Goal: Complete application form: Complete application form

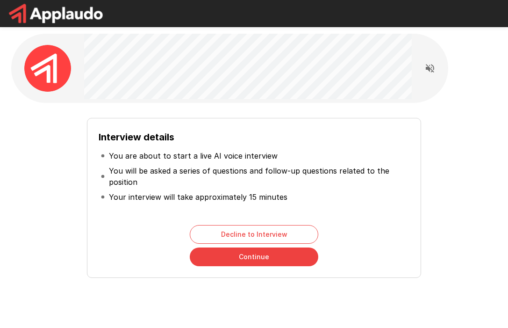
click at [264, 259] on button "Continue" at bounding box center [254, 256] width 129 height 19
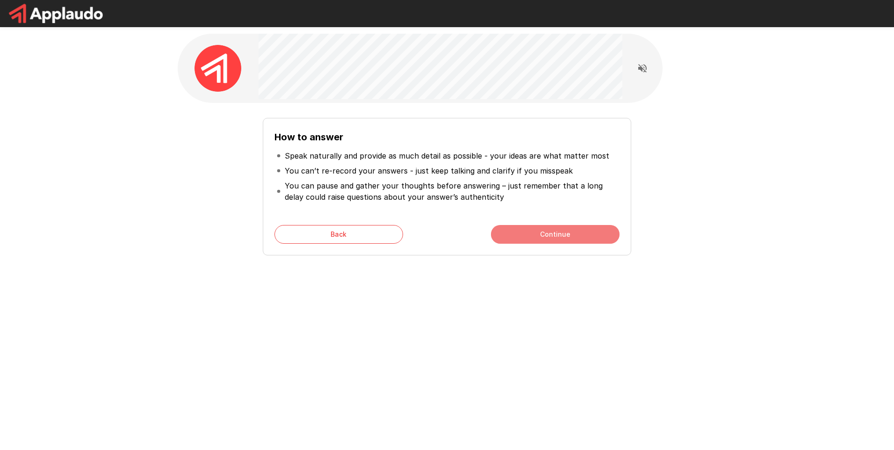
click at [508, 237] on button "Continue" at bounding box center [555, 234] width 129 height 19
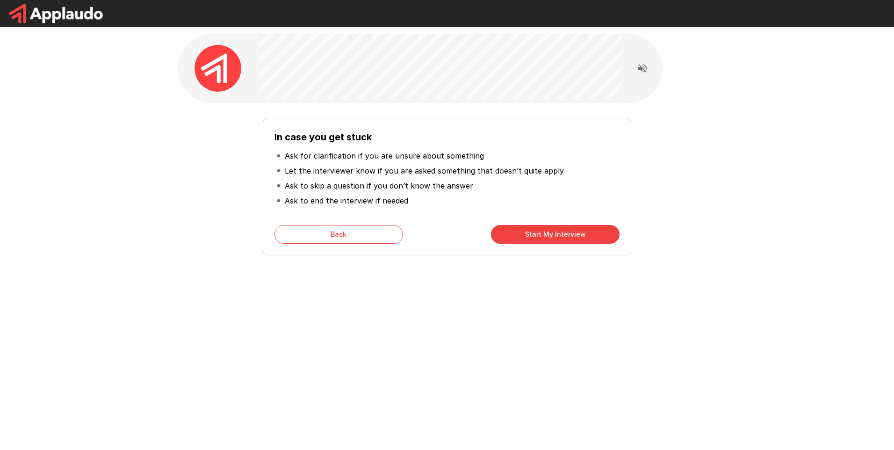
click at [508, 232] on button "Start My Interview" at bounding box center [555, 234] width 129 height 19
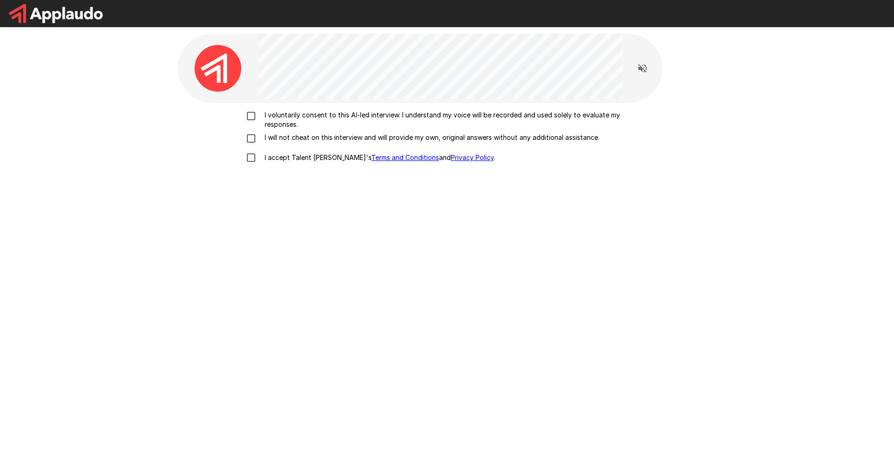
click at [508, 273] on div "I voluntarily consent to this AI-led interview. I understand my voice will be r…" at bounding box center [447, 225] width 538 height 245
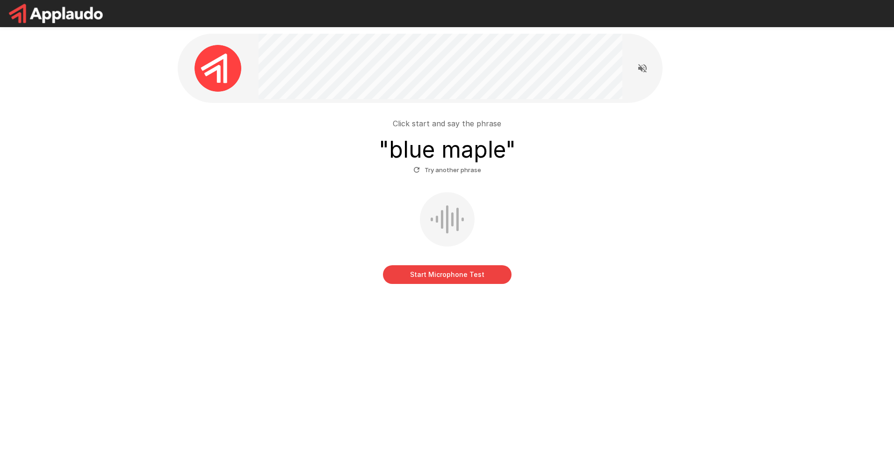
click at [458, 277] on button "Start Microphone Test" at bounding box center [447, 274] width 129 height 19
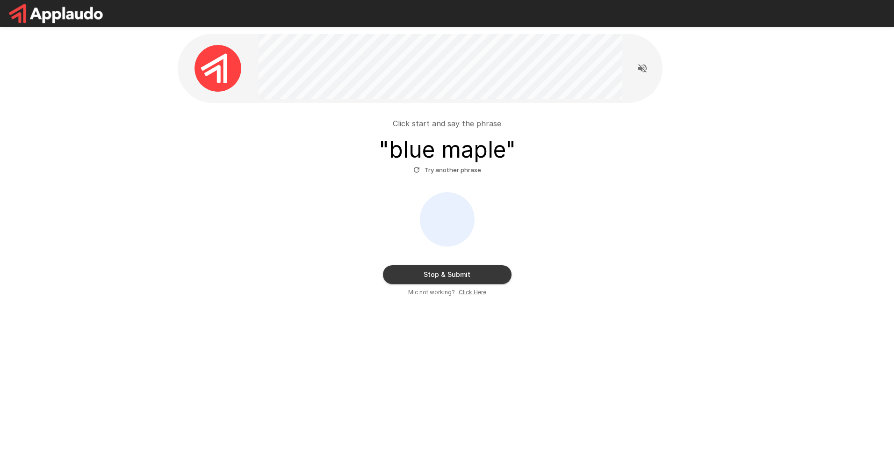
click at [481, 273] on button "Stop & Submit" at bounding box center [447, 274] width 129 height 19
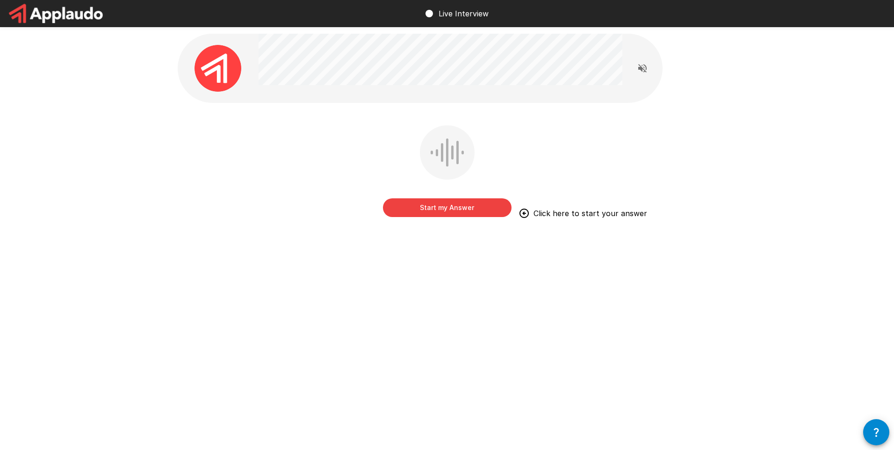
click at [471, 208] on button "Start my Answer" at bounding box center [447, 207] width 129 height 19
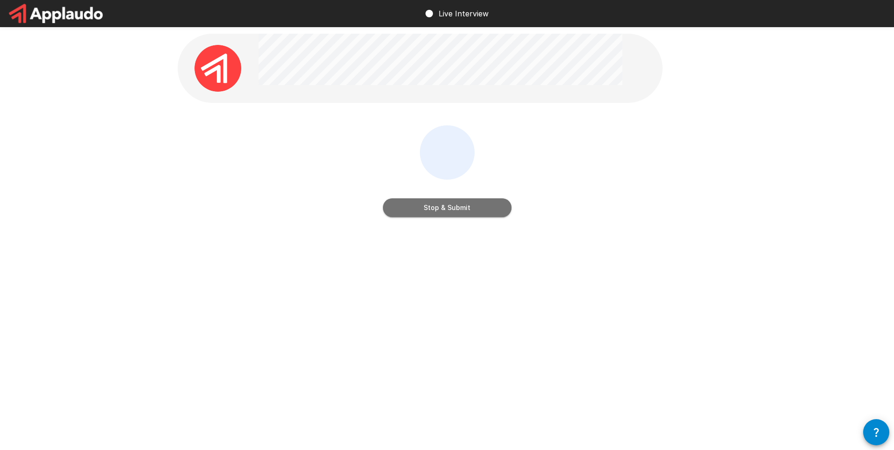
click at [471, 208] on button "Stop & Submit" at bounding box center [447, 207] width 129 height 19
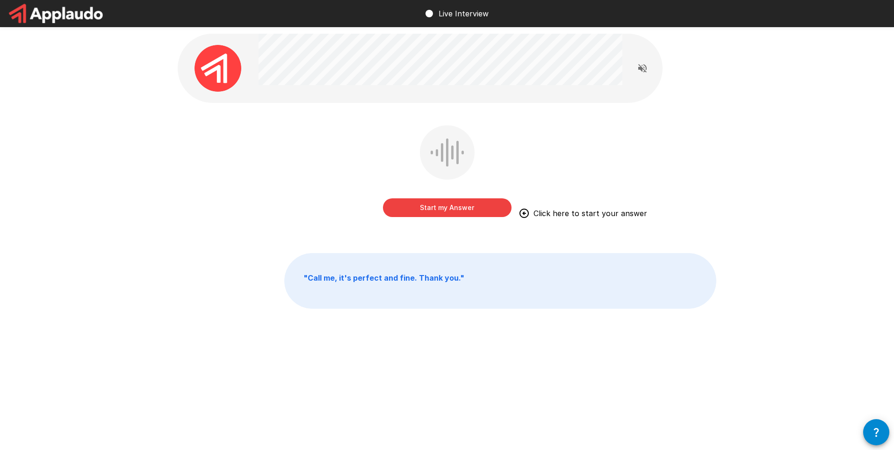
click at [478, 210] on button "Start my Answer" at bounding box center [447, 207] width 129 height 19
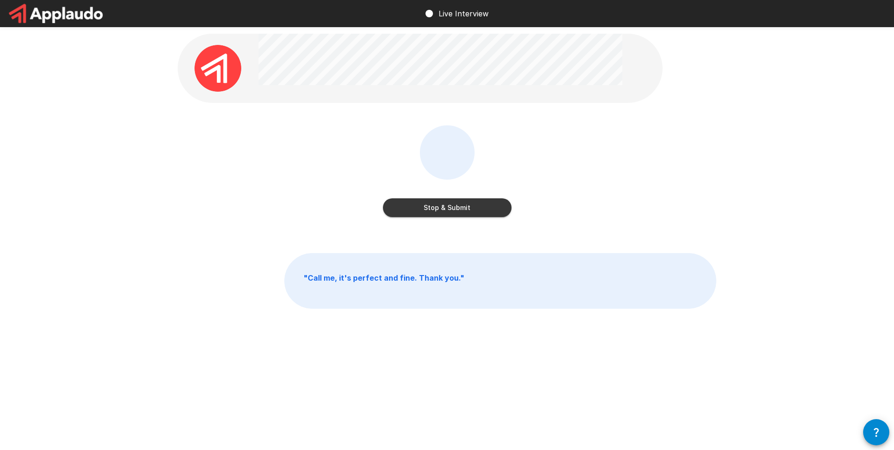
click at [478, 210] on button "Stop & Submit" at bounding box center [447, 207] width 129 height 19
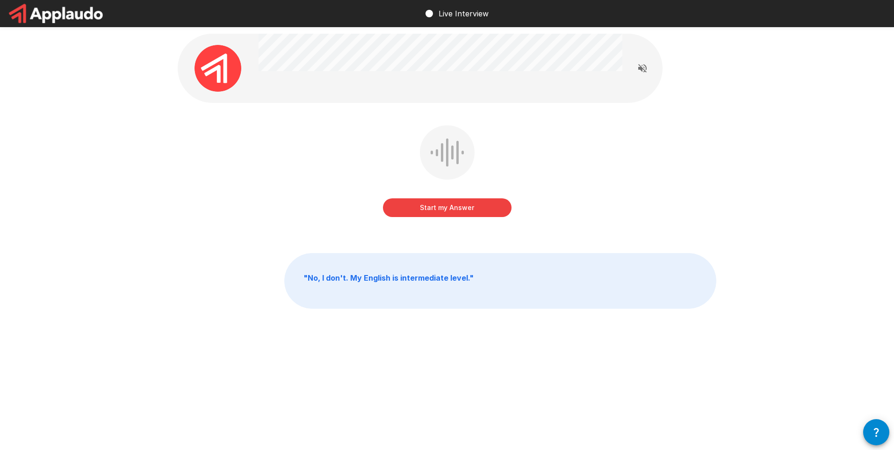
click at [484, 206] on button "Start my Answer" at bounding box center [447, 207] width 129 height 19
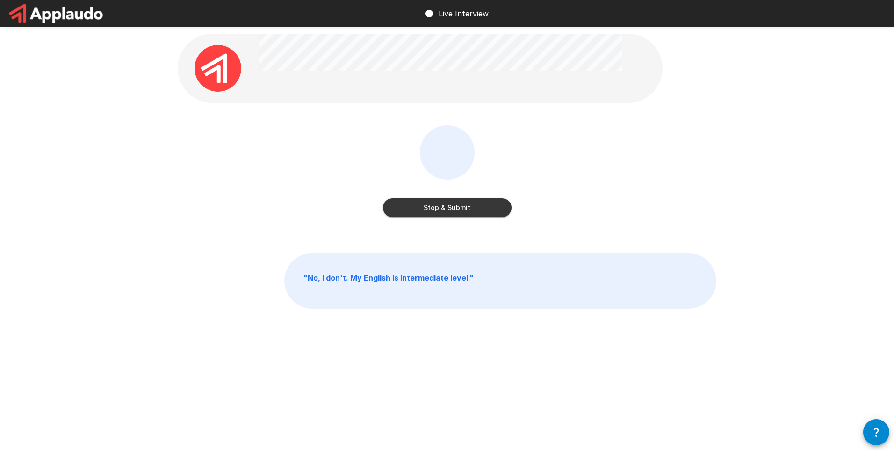
click at [489, 210] on button "Stop & Submit" at bounding box center [447, 207] width 129 height 19
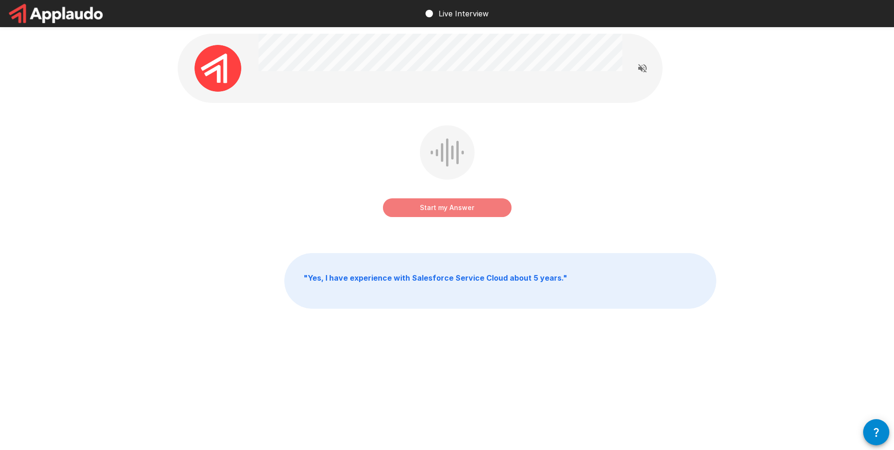
click at [486, 208] on button "Start my Answer" at bounding box center [447, 207] width 129 height 19
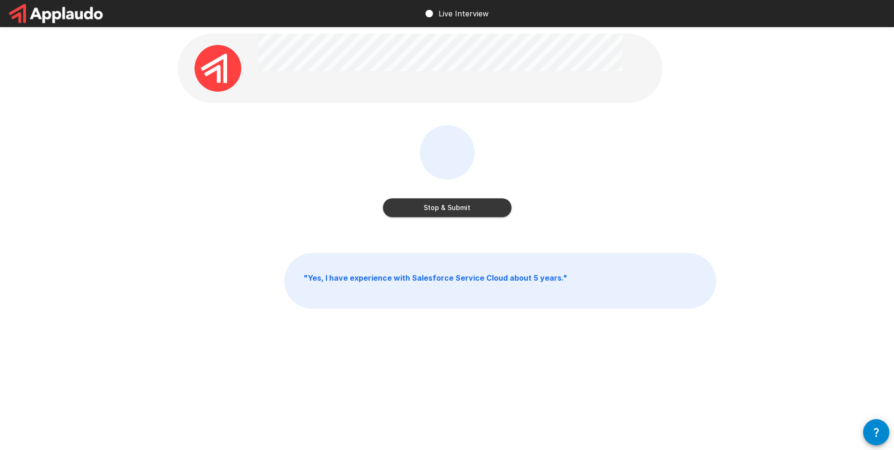
click at [486, 208] on button "Stop & Submit" at bounding box center [447, 207] width 129 height 19
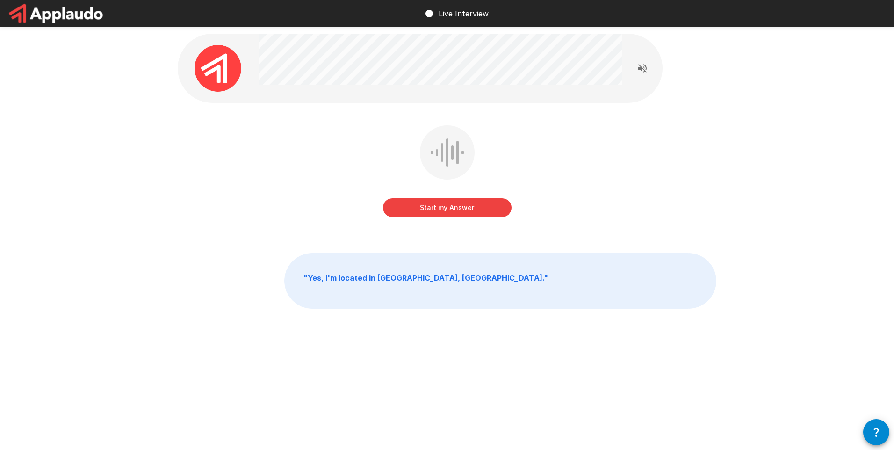
click at [479, 208] on button "Start my Answer" at bounding box center [447, 207] width 129 height 19
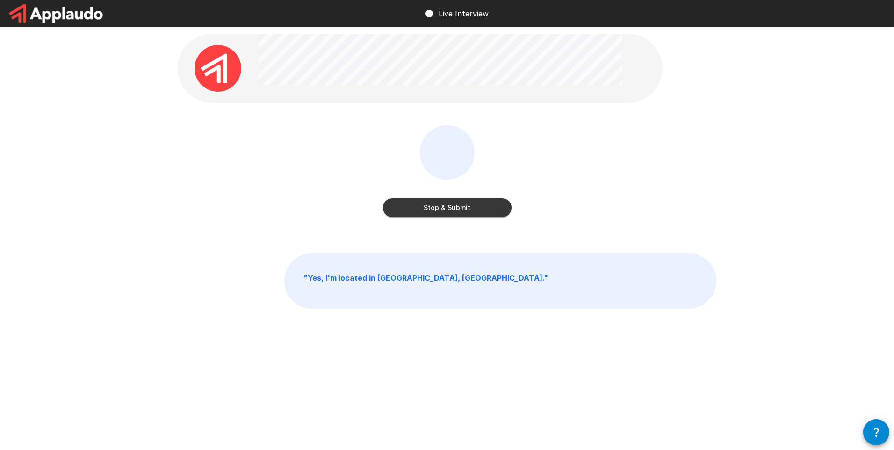
click at [486, 211] on button "Stop & Submit" at bounding box center [447, 207] width 129 height 19
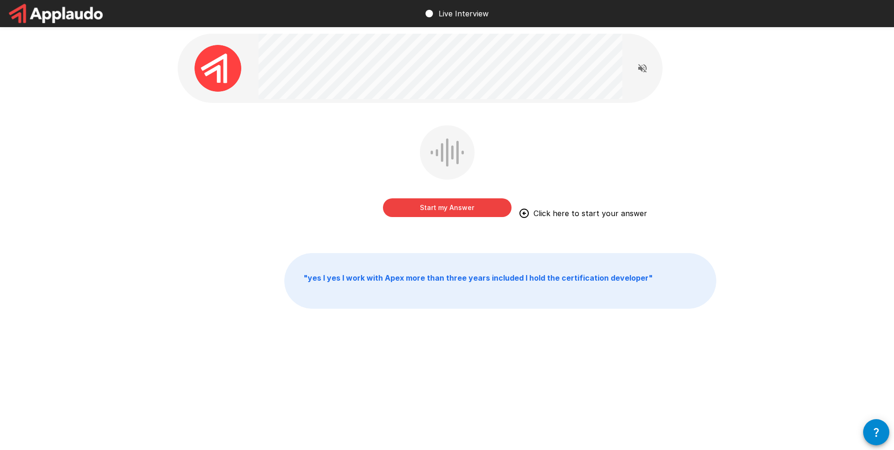
click at [473, 213] on button "Start my Answer" at bounding box center [447, 207] width 129 height 19
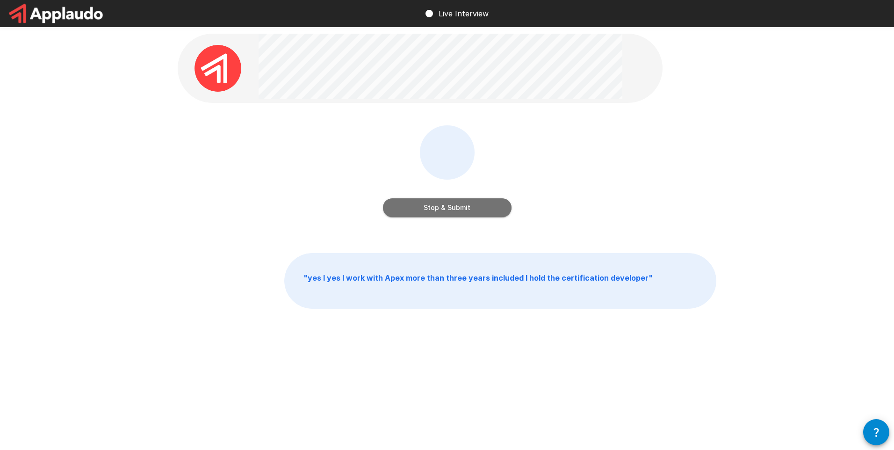
click at [473, 213] on button "Stop & Submit" at bounding box center [447, 207] width 129 height 19
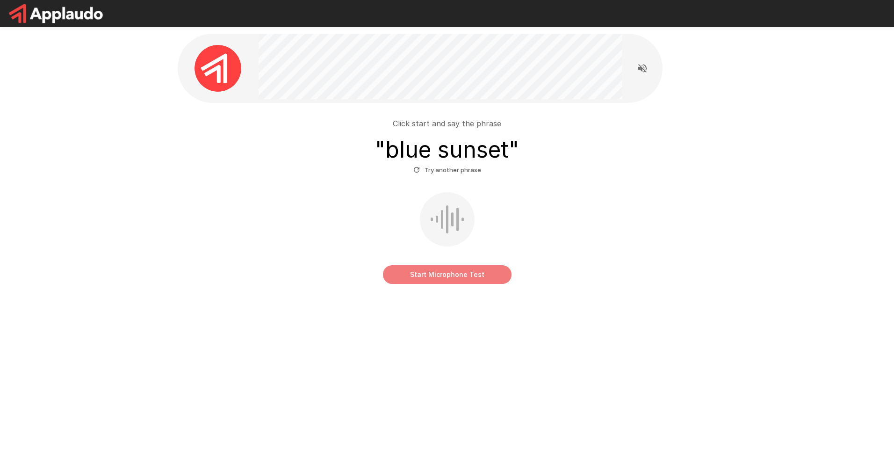
click at [471, 274] on button "Start Microphone Test" at bounding box center [447, 274] width 129 height 19
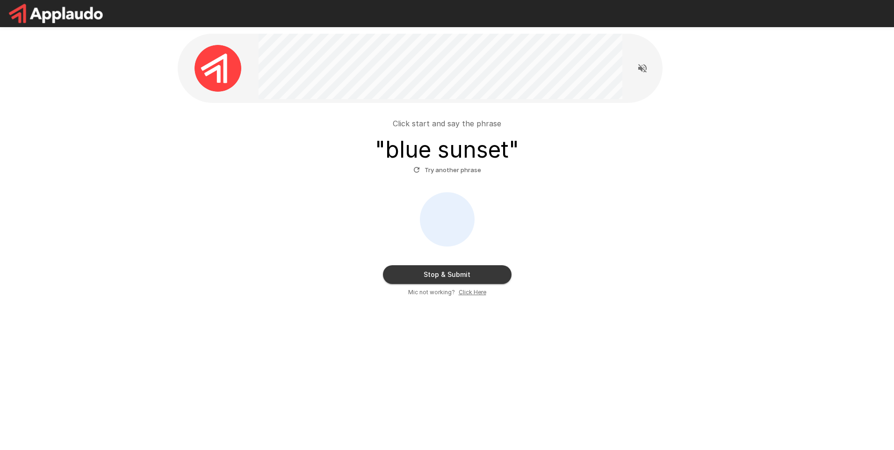
click at [471, 274] on button "Stop & Submit" at bounding box center [447, 274] width 129 height 19
